Goal: Task Accomplishment & Management: Use online tool/utility

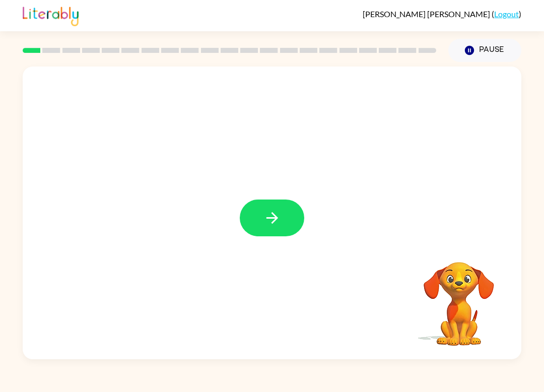
click at [282, 215] on button "button" at bounding box center [272, 218] width 65 height 37
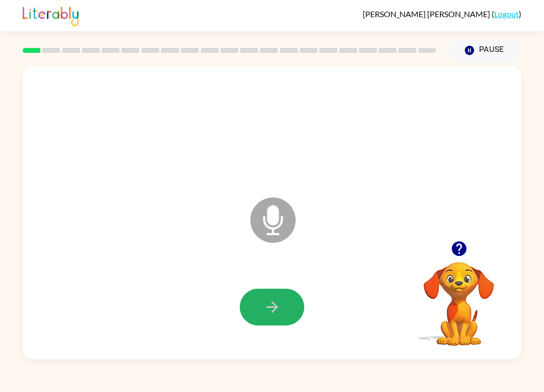
click at [279, 310] on icon "button" at bounding box center [273, 307] width 18 height 18
click at [274, 307] on icon "button" at bounding box center [273, 307] width 18 height 18
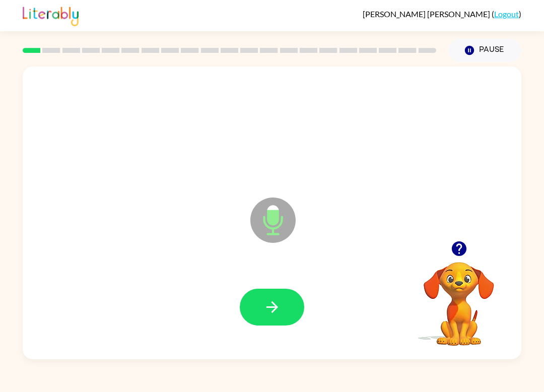
click at [293, 318] on button "button" at bounding box center [272, 307] width 65 height 37
click at [263, 315] on button "button" at bounding box center [272, 307] width 65 height 37
click at [276, 307] on icon "button" at bounding box center [272, 307] width 12 height 12
click at [273, 318] on button "button" at bounding box center [272, 307] width 65 height 37
click at [281, 309] on icon "button" at bounding box center [273, 307] width 18 height 18
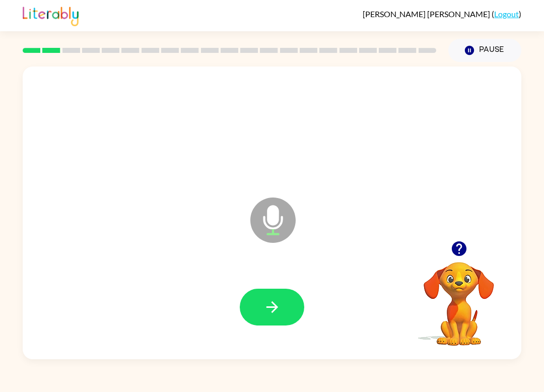
click at [289, 309] on button "button" at bounding box center [272, 307] width 65 height 37
click at [292, 313] on button "button" at bounding box center [272, 307] width 65 height 37
click at [286, 307] on button "button" at bounding box center [272, 307] width 65 height 37
click at [276, 314] on icon "button" at bounding box center [273, 307] width 18 height 18
click at [281, 309] on button "button" at bounding box center [272, 307] width 65 height 37
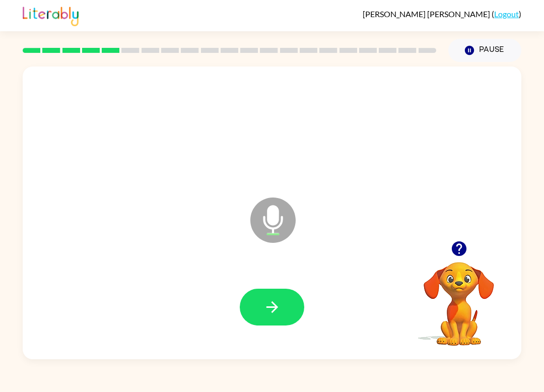
click at [277, 323] on button "button" at bounding box center [272, 307] width 65 height 37
click at [267, 316] on icon "button" at bounding box center [273, 307] width 18 height 18
click at [284, 309] on button "button" at bounding box center [272, 307] width 65 height 37
click at [247, 297] on button "button" at bounding box center [272, 307] width 65 height 37
click at [275, 307] on icon "button" at bounding box center [272, 307] width 12 height 12
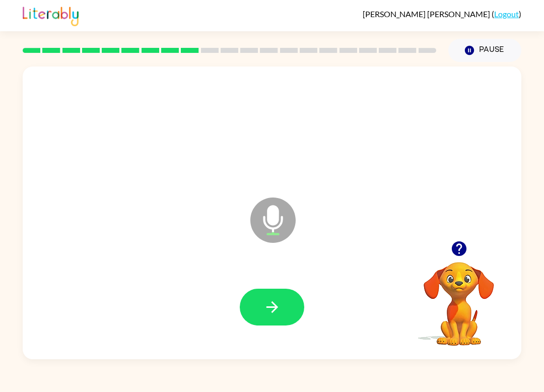
click at [277, 316] on icon "button" at bounding box center [273, 307] width 18 height 18
click at [264, 311] on icon "button" at bounding box center [273, 307] width 18 height 18
click at [278, 321] on button "button" at bounding box center [272, 307] width 65 height 37
click at [271, 321] on button "button" at bounding box center [272, 307] width 65 height 37
click at [268, 309] on icon "button" at bounding box center [273, 307] width 18 height 18
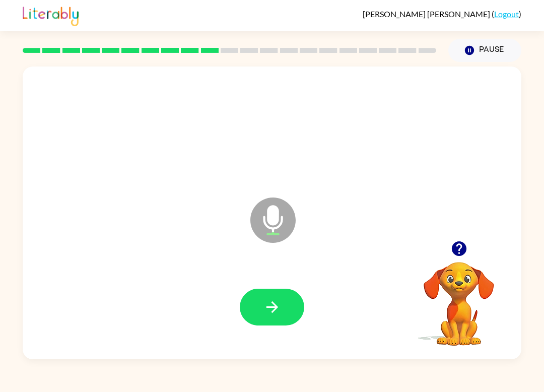
click at [277, 307] on icon "button" at bounding box center [272, 307] width 12 height 12
click at [278, 325] on button "button" at bounding box center [272, 307] width 65 height 37
click at [276, 304] on icon "button" at bounding box center [273, 307] width 18 height 18
click at [257, 302] on button "button" at bounding box center [272, 307] width 65 height 37
click at [266, 313] on icon "button" at bounding box center [273, 307] width 18 height 18
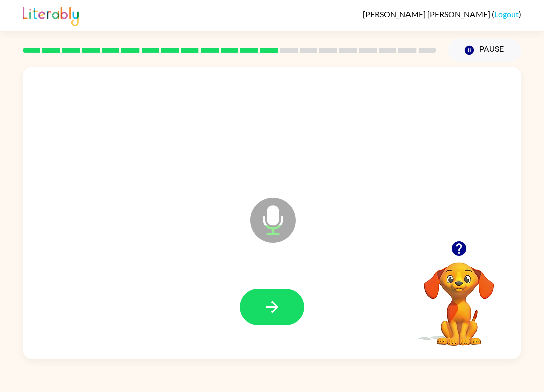
click at [241, 326] on div at bounding box center [272, 307] width 65 height 37
click at [277, 313] on icon "button" at bounding box center [273, 307] width 18 height 18
click at [275, 299] on icon "button" at bounding box center [273, 307] width 18 height 18
click at [282, 307] on button "button" at bounding box center [272, 307] width 65 height 37
click at [264, 304] on icon "button" at bounding box center [273, 307] width 18 height 18
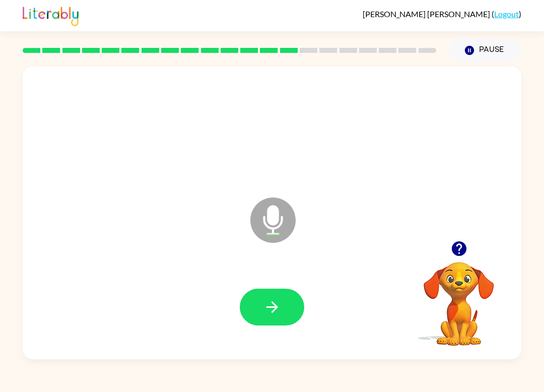
click at [292, 306] on button "button" at bounding box center [272, 307] width 65 height 37
click at [262, 295] on button "button" at bounding box center [272, 307] width 65 height 37
click at [276, 344] on div at bounding box center [272, 307] width 479 height 84
click at [267, 316] on icon "button" at bounding box center [273, 307] width 18 height 18
click at [265, 321] on button "button" at bounding box center [272, 307] width 65 height 37
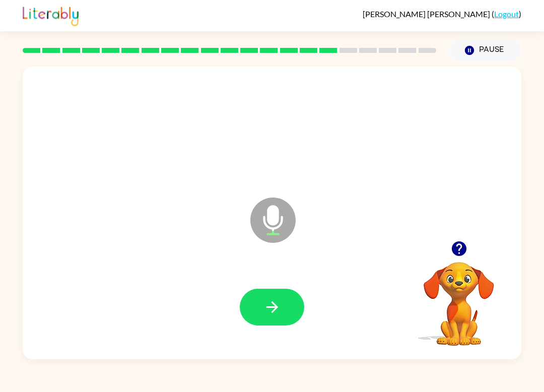
click at [274, 313] on icon "button" at bounding box center [273, 307] width 18 height 18
click at [282, 325] on button "button" at bounding box center [272, 307] width 65 height 37
click at [272, 308] on icon "button" at bounding box center [272, 307] width 12 height 12
click at [278, 309] on icon "button" at bounding box center [273, 307] width 18 height 18
click at [272, 303] on icon "button" at bounding box center [272, 307] width 12 height 12
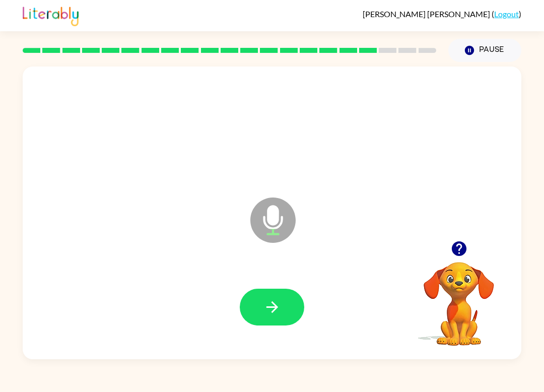
click at [290, 302] on button "button" at bounding box center [272, 307] width 65 height 37
click at [262, 308] on button "button" at bounding box center [272, 307] width 65 height 37
click at [269, 313] on icon "button" at bounding box center [273, 307] width 18 height 18
click at [280, 305] on icon "button" at bounding box center [273, 307] width 18 height 18
click at [269, 290] on button "button" at bounding box center [272, 307] width 65 height 37
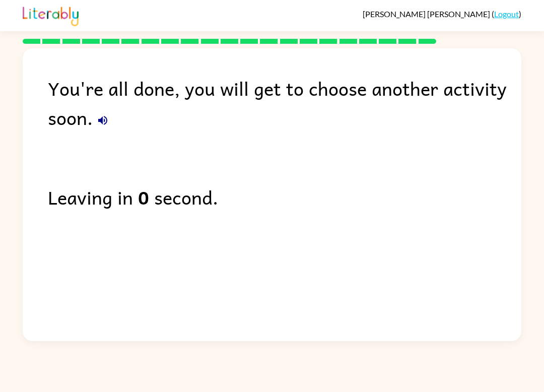
click at [107, 113] on button "button" at bounding box center [103, 120] width 20 height 20
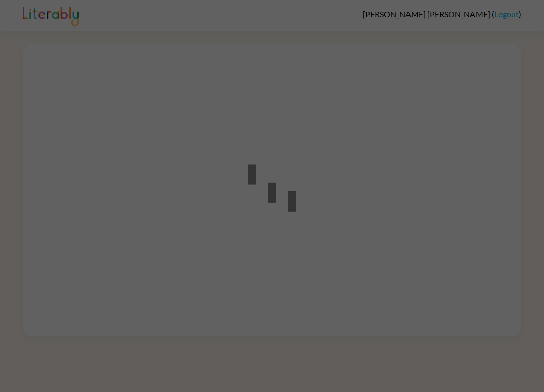
click at [236, 228] on div at bounding box center [257, 185] width 60 height 93
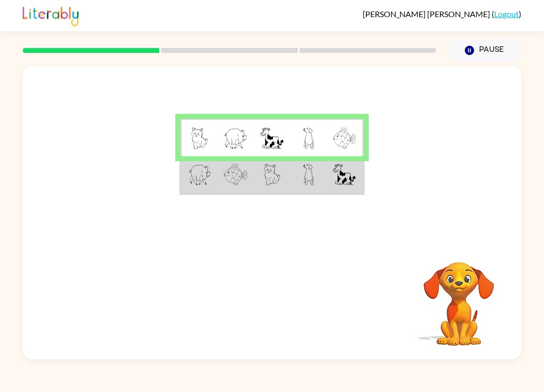
click at [256, 184] on td at bounding box center [272, 175] width 37 height 38
click at [272, 166] on img at bounding box center [272, 175] width 17 height 22
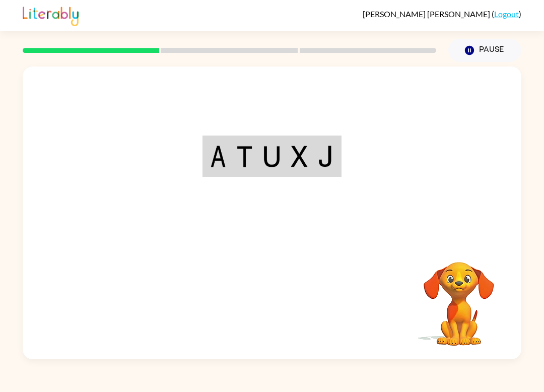
click at [263, 304] on div "Your browser must support playing .mp4 files to use Literably. Please try using…" at bounding box center [272, 213] width 499 height 293
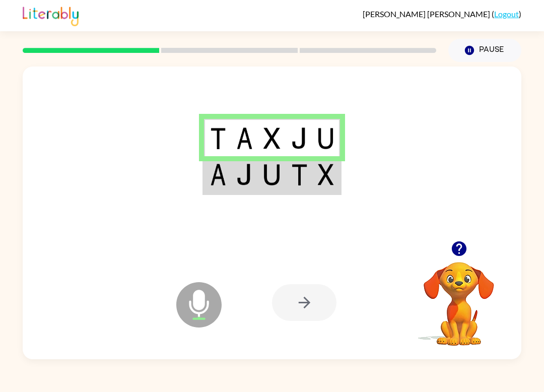
click at [258, 179] on td at bounding box center [244, 175] width 27 height 38
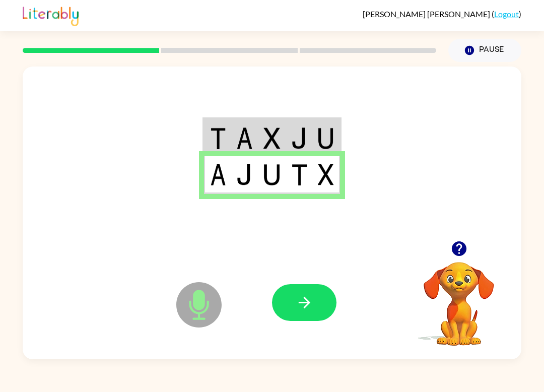
click at [309, 301] on icon "button" at bounding box center [305, 303] width 18 height 18
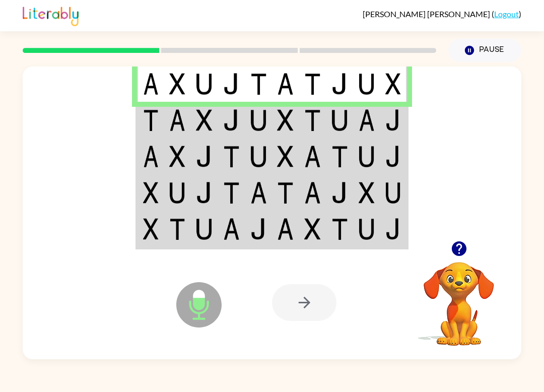
click at [202, 106] on td at bounding box center [204, 120] width 27 height 36
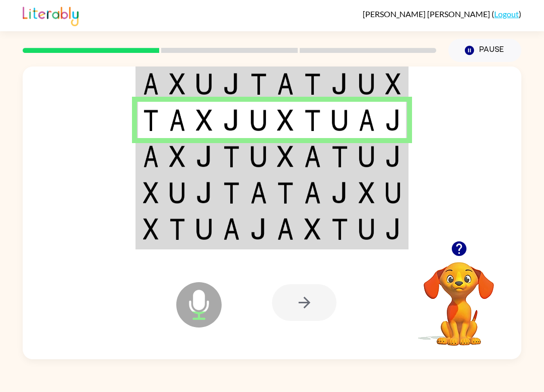
click at [217, 156] on td at bounding box center [204, 156] width 27 height 36
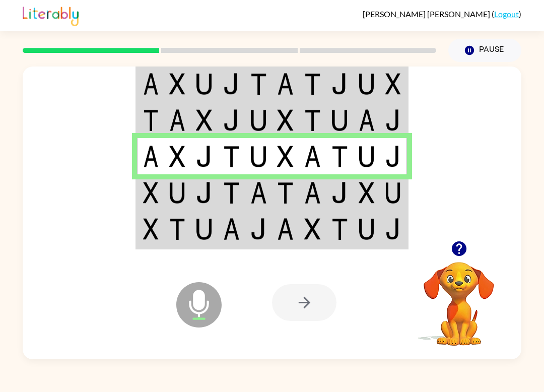
click at [267, 197] on img at bounding box center [259, 193] width 17 height 22
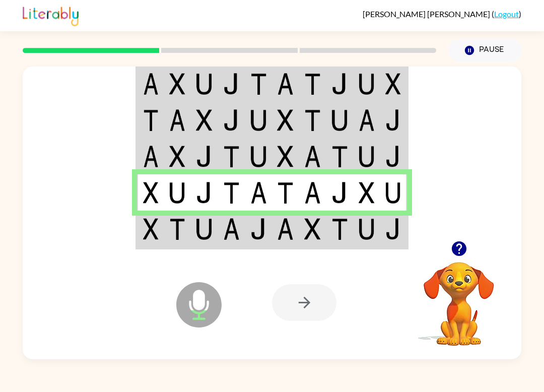
click at [217, 234] on td at bounding box center [204, 230] width 27 height 38
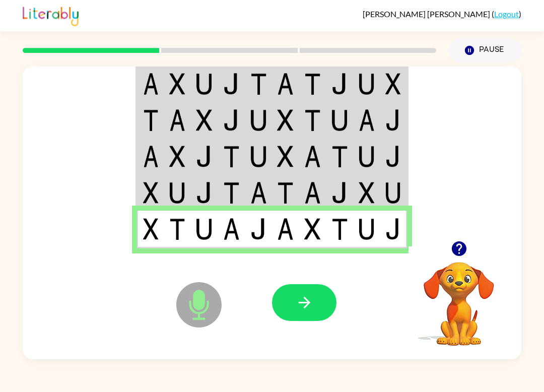
click at [310, 310] on icon "button" at bounding box center [305, 303] width 18 height 18
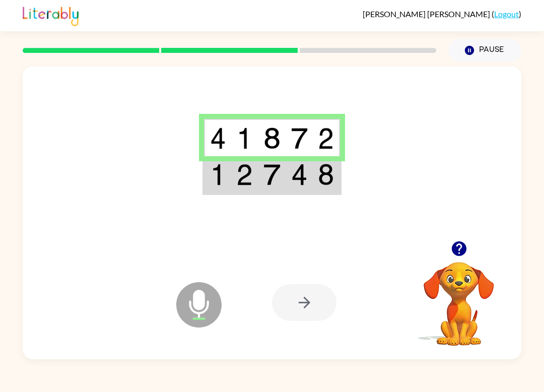
click at [313, 301] on div at bounding box center [304, 302] width 65 height 37
click at [313, 172] on td at bounding box center [299, 175] width 27 height 38
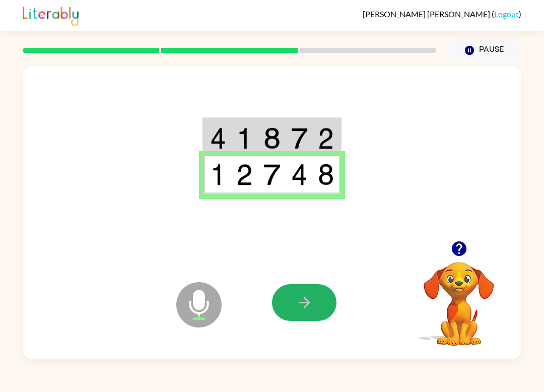
click at [323, 306] on button "button" at bounding box center [304, 302] width 65 height 37
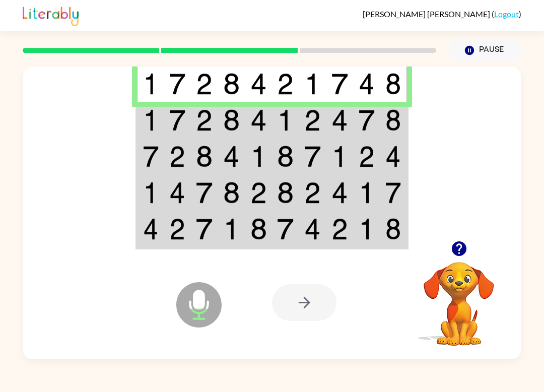
click at [166, 114] on td at bounding box center [177, 120] width 27 height 36
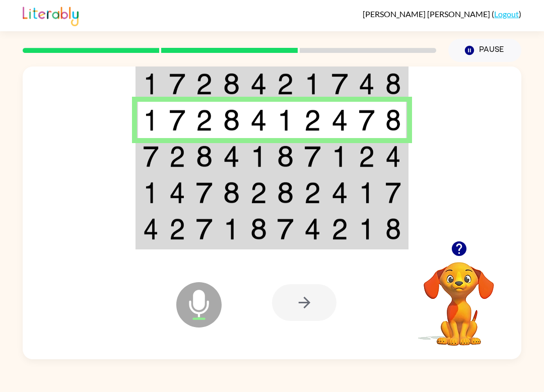
click at [154, 136] on td at bounding box center [150, 120] width 27 height 36
click at [169, 159] on img at bounding box center [177, 157] width 17 height 22
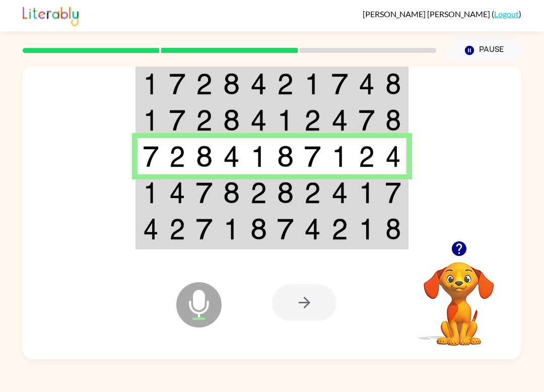
click at [157, 189] on img at bounding box center [151, 193] width 16 height 22
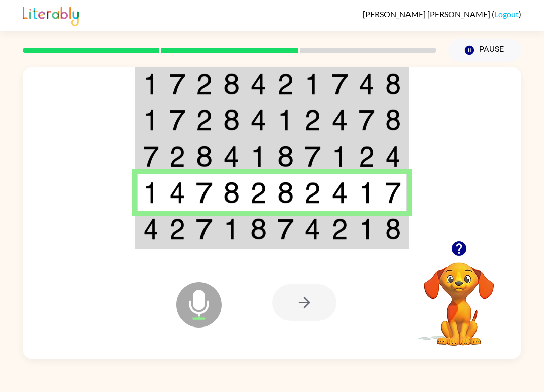
click at [153, 236] on img at bounding box center [151, 229] width 16 height 22
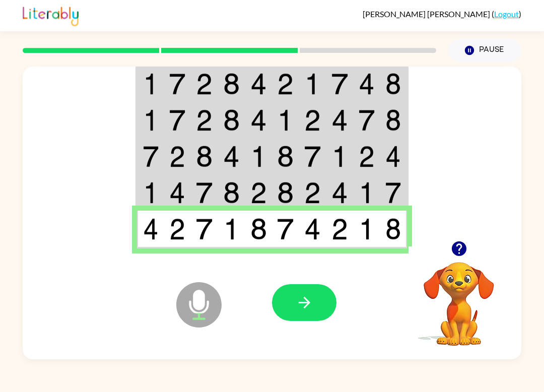
click at [282, 278] on div at bounding box center [346, 302] width 149 height 113
click at [283, 302] on button "button" at bounding box center [304, 302] width 65 height 37
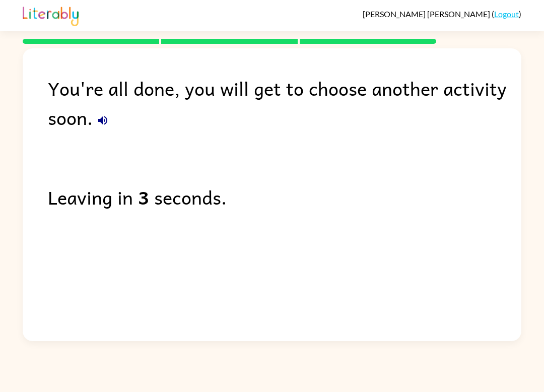
click at [101, 119] on icon "button" at bounding box center [102, 120] width 9 height 9
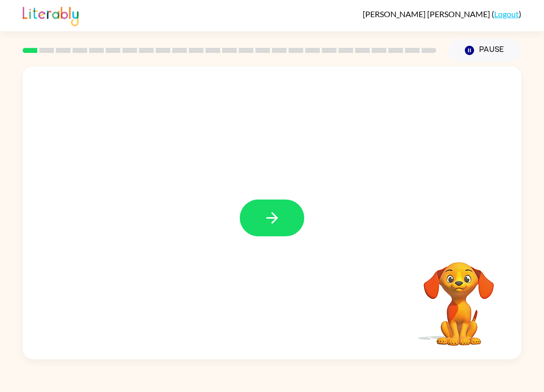
click at [254, 252] on div at bounding box center [272, 213] width 499 height 293
click at [267, 217] on icon "button" at bounding box center [273, 218] width 18 height 18
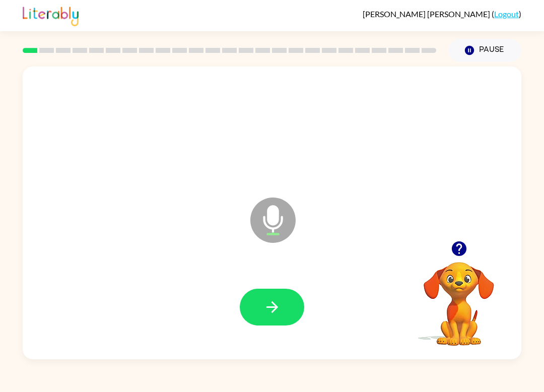
click at [296, 300] on button "button" at bounding box center [272, 307] width 65 height 37
click at [273, 318] on button "button" at bounding box center [272, 307] width 65 height 37
click at [266, 292] on button "button" at bounding box center [272, 307] width 65 height 37
click at [293, 305] on button "button" at bounding box center [272, 307] width 65 height 37
click at [281, 310] on icon "button" at bounding box center [273, 307] width 18 height 18
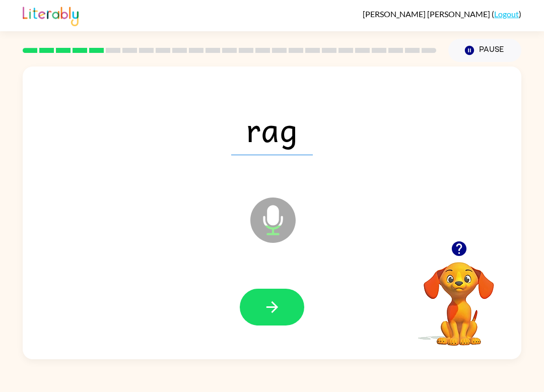
click at [272, 324] on button "button" at bounding box center [272, 307] width 65 height 37
click at [276, 309] on icon "button" at bounding box center [272, 307] width 12 height 12
click at [280, 289] on button "button" at bounding box center [272, 307] width 65 height 37
click at [275, 319] on button "button" at bounding box center [272, 307] width 65 height 37
click at [281, 290] on button "button" at bounding box center [272, 307] width 65 height 37
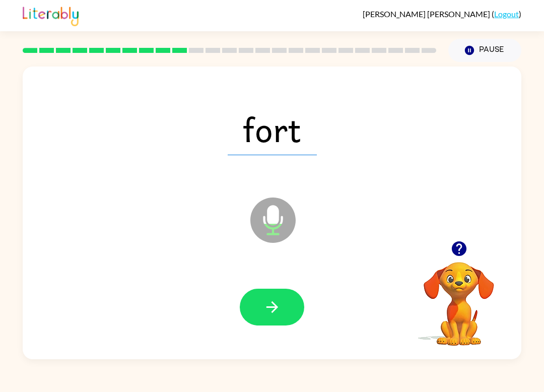
click at [275, 309] on icon "button" at bounding box center [273, 307] width 18 height 18
click at [278, 308] on icon "button" at bounding box center [272, 307] width 12 height 12
click at [264, 306] on icon "button" at bounding box center [273, 307] width 18 height 18
click at [261, 300] on button "button" at bounding box center [272, 307] width 65 height 37
click at [263, 306] on button "button" at bounding box center [272, 307] width 65 height 37
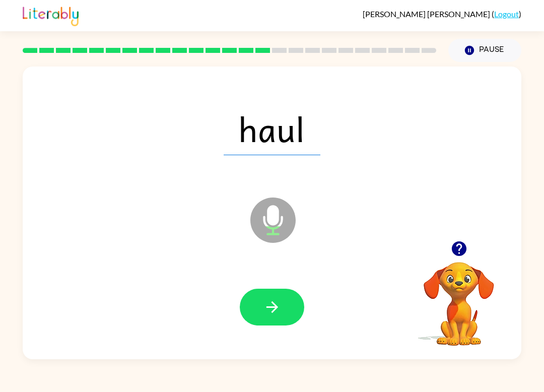
click at [260, 307] on button "button" at bounding box center [272, 307] width 65 height 37
click at [261, 310] on button "button" at bounding box center [272, 307] width 65 height 37
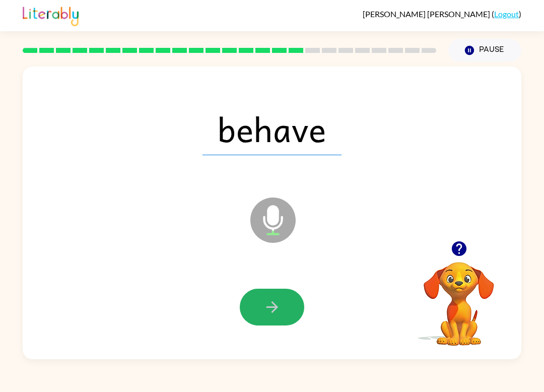
click at [272, 307] on icon "button" at bounding box center [273, 307] width 18 height 18
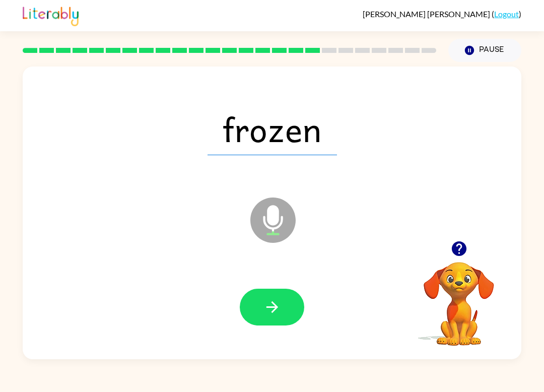
click at [268, 305] on icon "button" at bounding box center [273, 307] width 18 height 18
click at [265, 294] on button "button" at bounding box center [272, 307] width 65 height 37
click at [240, 281] on div at bounding box center [272, 307] width 479 height 84
click at [277, 310] on icon "button" at bounding box center [273, 307] width 18 height 18
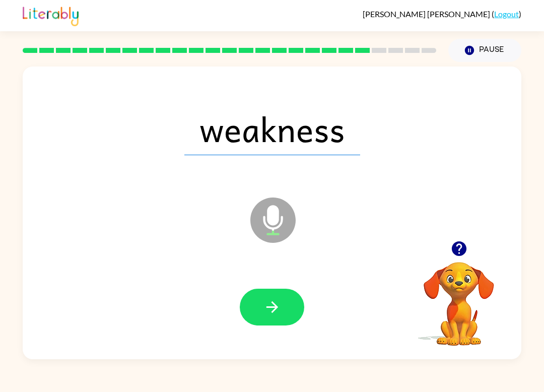
click at [271, 307] on icon "button" at bounding box center [273, 307] width 18 height 18
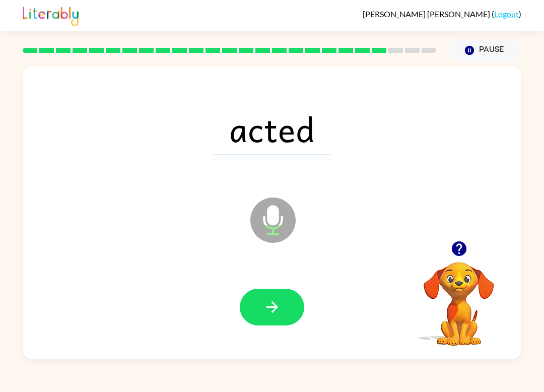
click at [258, 304] on button "button" at bounding box center [272, 307] width 65 height 37
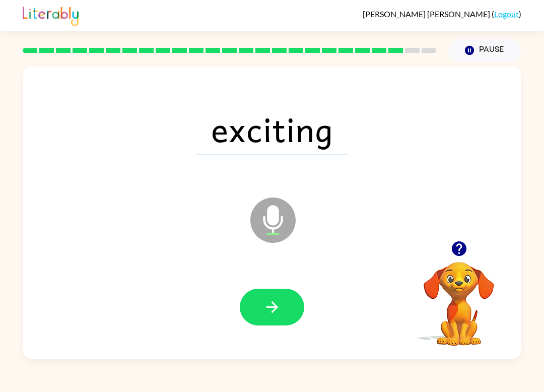
click at [347, 365] on div "Josie Miller ( Logout ) Pause Pause exciting Microphone The Microphone is here …" at bounding box center [272, 196] width 544 height 392
click at [275, 311] on icon "button" at bounding box center [273, 307] width 18 height 18
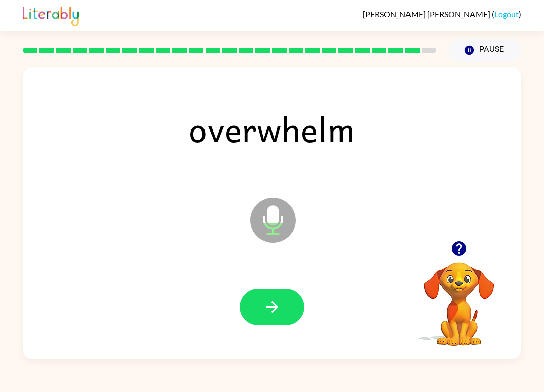
click at [275, 310] on icon "button" at bounding box center [272, 307] width 12 height 12
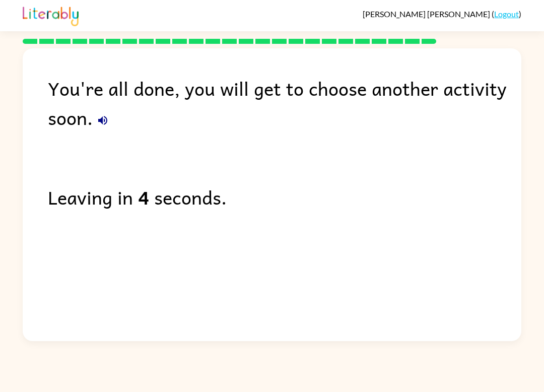
click at [110, 119] on button "button" at bounding box center [103, 120] width 20 height 20
